Goal: Task Accomplishment & Management: Manage account settings

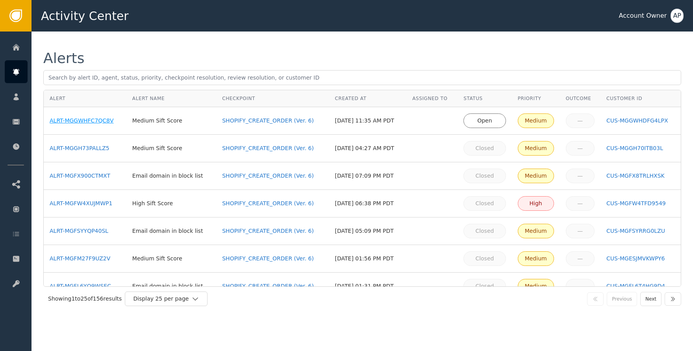
click at [106, 118] on div "ALRT-MGGWHFC7QC8V" at bounding box center [85, 120] width 71 height 8
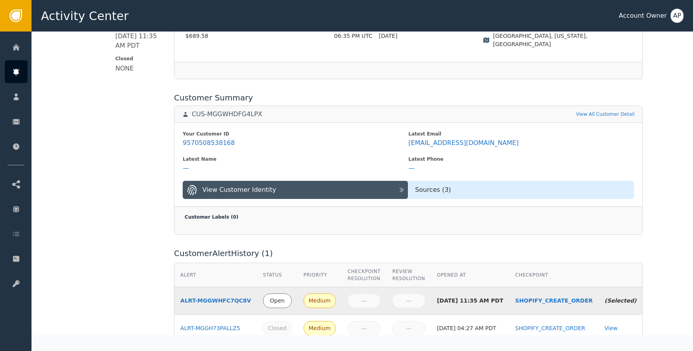
scroll to position [268, 0]
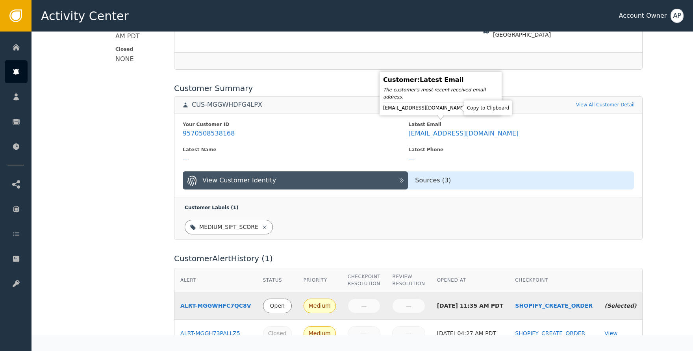
click at [469, 110] on icon at bounding box center [473, 108] width 8 height 8
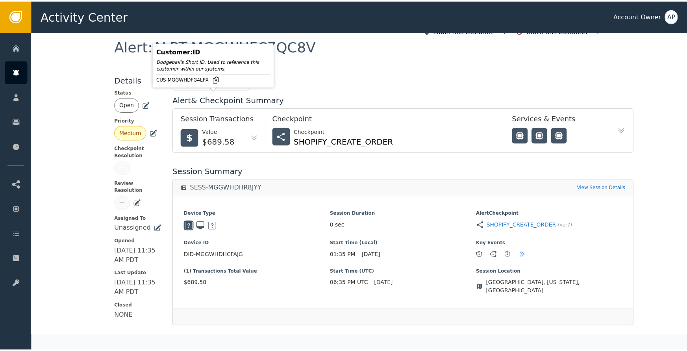
scroll to position [0, 0]
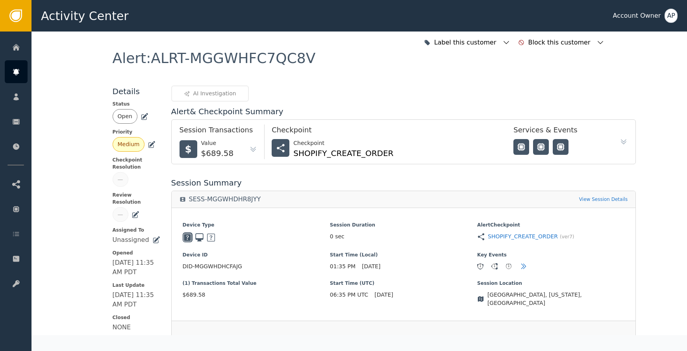
click at [140, 115] on icon at bounding box center [144, 117] width 8 height 8
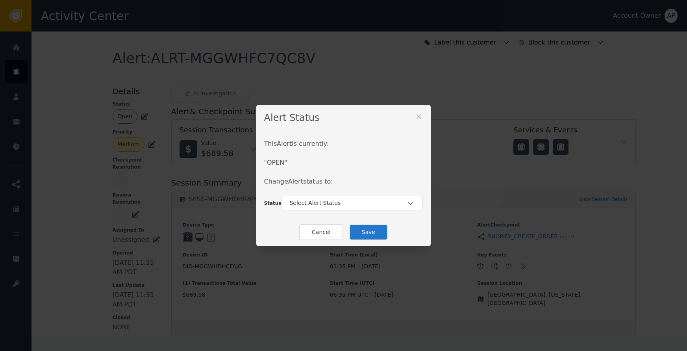
click at [275, 176] on div "This Alert is currently: " OPEN " Change Alert status to:" at bounding box center [343, 167] width 159 height 57
click at [320, 203] on div "Select Alert Status" at bounding box center [347, 203] width 117 height 8
click at [314, 229] on div "Closed" at bounding box center [352, 235] width 142 height 15
click at [355, 233] on button "Save" at bounding box center [368, 232] width 39 height 16
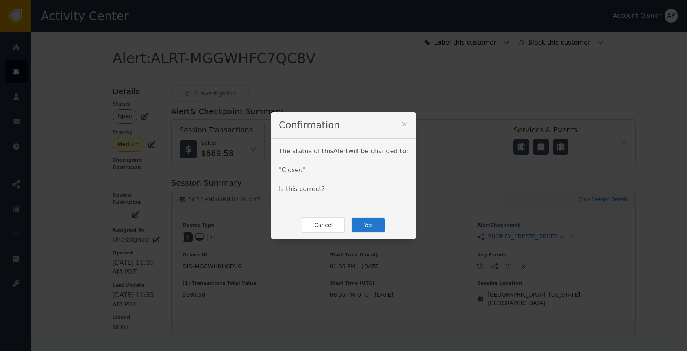
click at [362, 225] on button "Yes" at bounding box center [368, 225] width 34 height 16
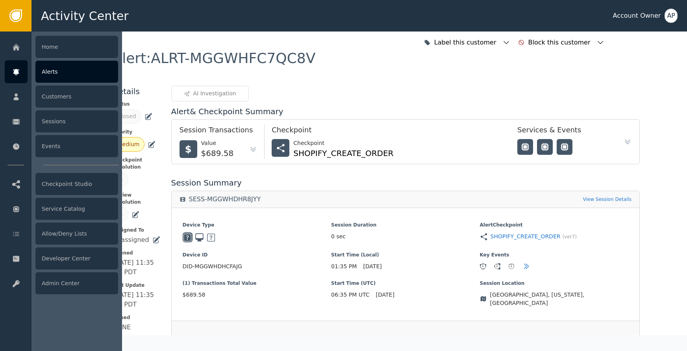
click at [25, 74] on div at bounding box center [16, 71] width 23 height 23
